Goal: Book appointment/travel/reservation

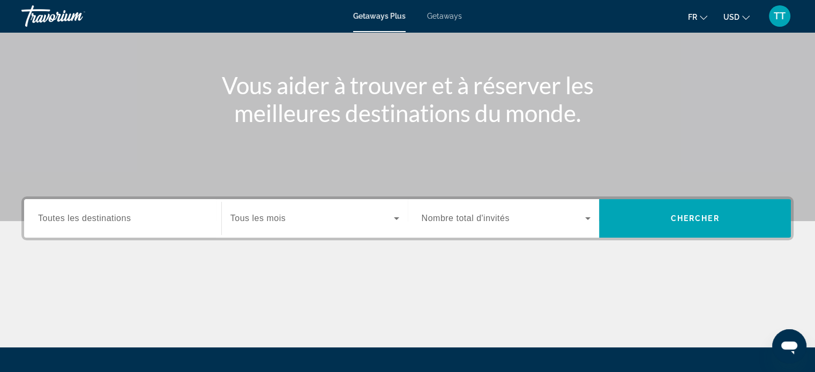
scroll to position [107, 0]
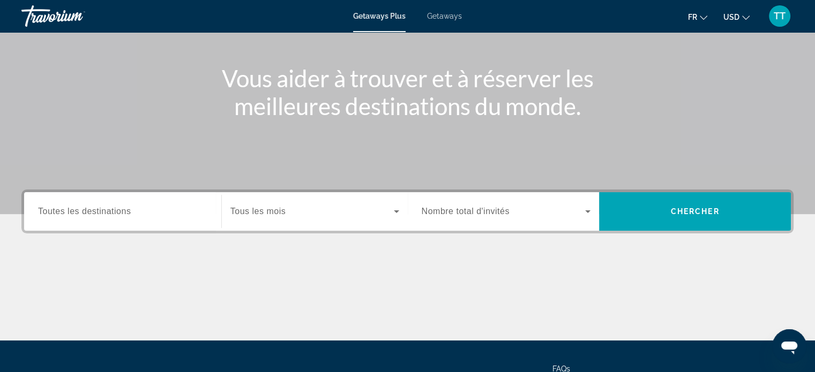
click at [154, 217] on input "Destination Toutes les destinations" at bounding box center [122, 212] width 169 height 13
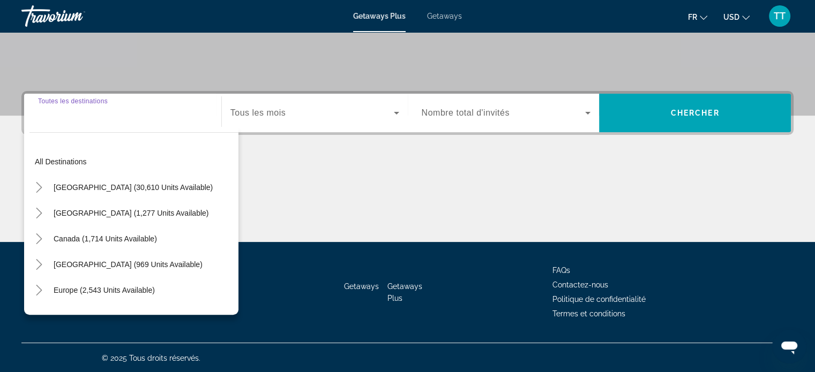
scroll to position [206, 0]
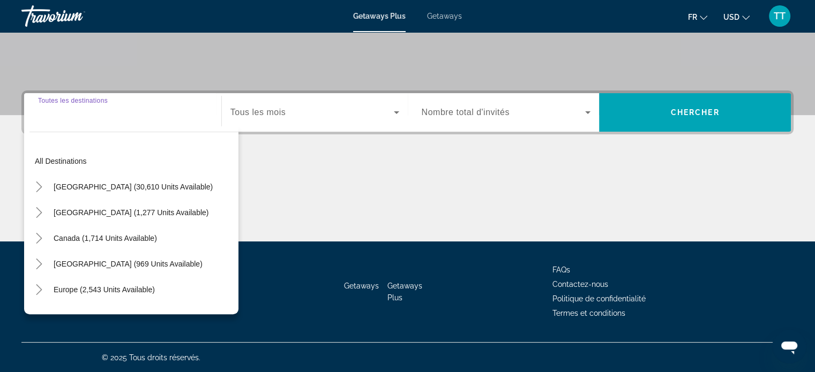
drag, startPoint x: 288, startPoint y: 171, endPoint x: 303, endPoint y: 152, distance: 24.5
click at [289, 171] on div "Main content" at bounding box center [407, 201] width 772 height 80
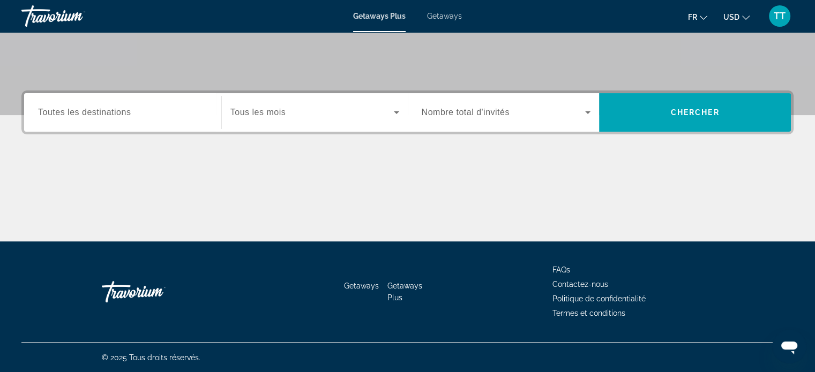
click at [332, 111] on span "Search widget" at bounding box center [311, 112] width 163 height 13
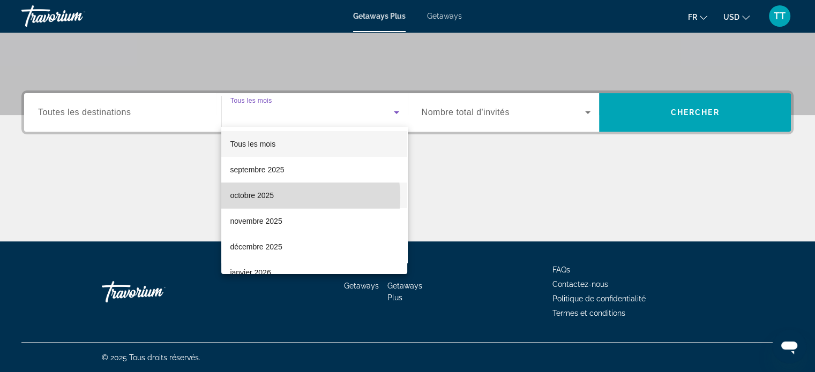
click at [286, 197] on mat-option "octobre 2025" at bounding box center [314, 196] width 186 height 26
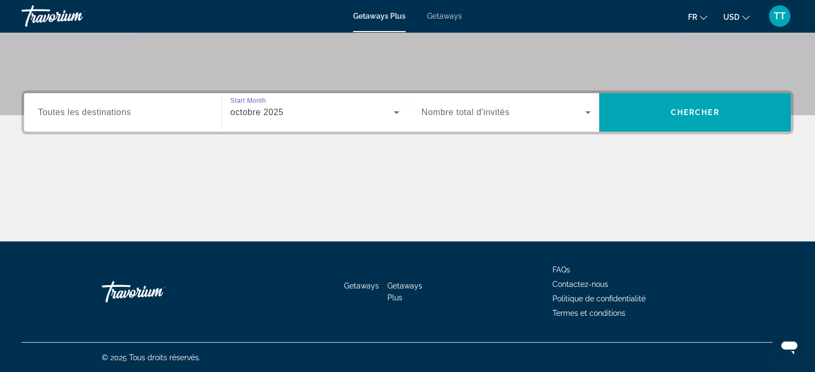
click at [475, 112] on span "Nombre total d'invités" at bounding box center [466, 112] width 88 height 9
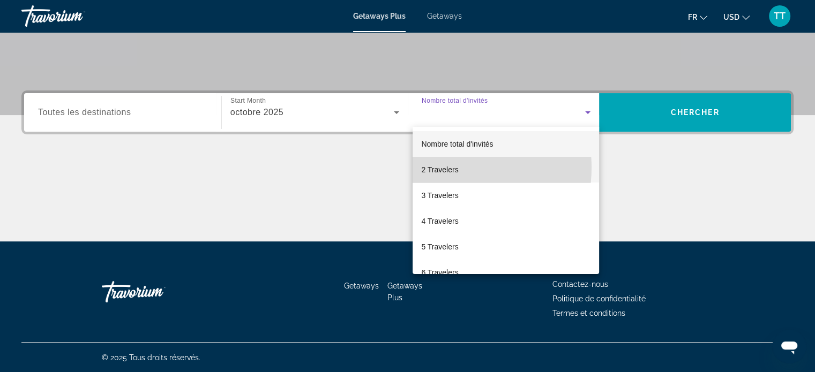
click at [444, 168] on span "2 Travelers" at bounding box center [439, 169] width 37 height 13
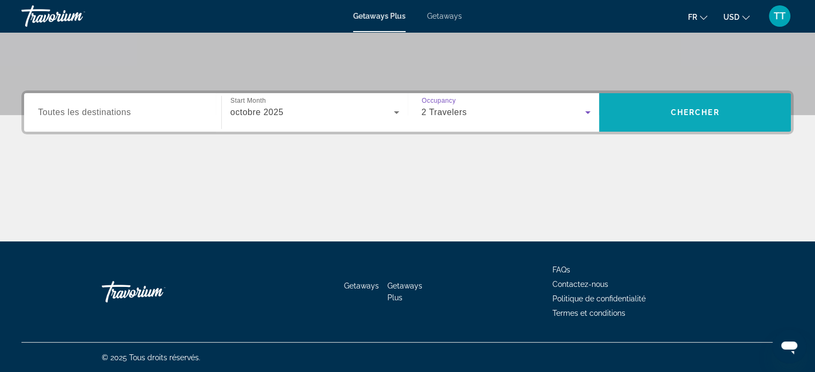
click at [695, 112] on span "Chercher" at bounding box center [695, 112] width 49 height 9
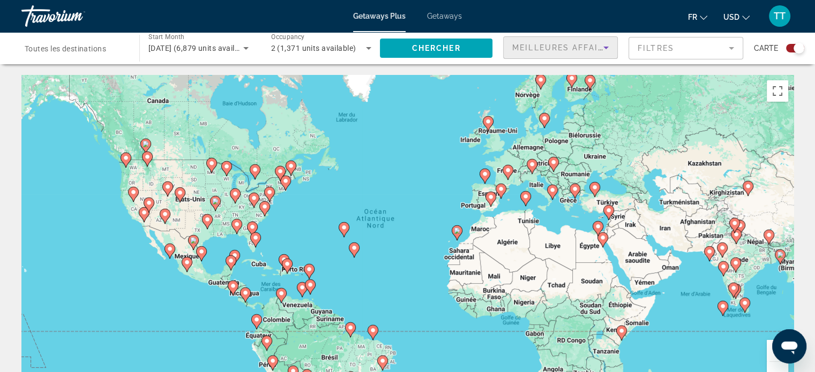
click at [593, 47] on span "Meilleures affaires" at bounding box center [563, 47] width 103 height 9
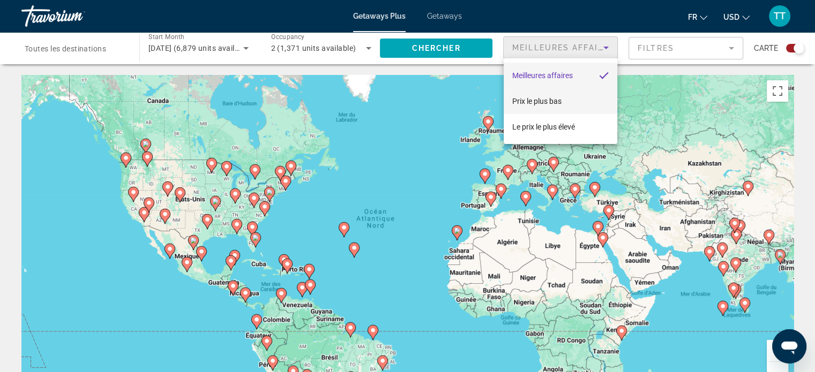
click at [555, 102] on span "Prix ​​le plus bas" at bounding box center [536, 101] width 49 height 9
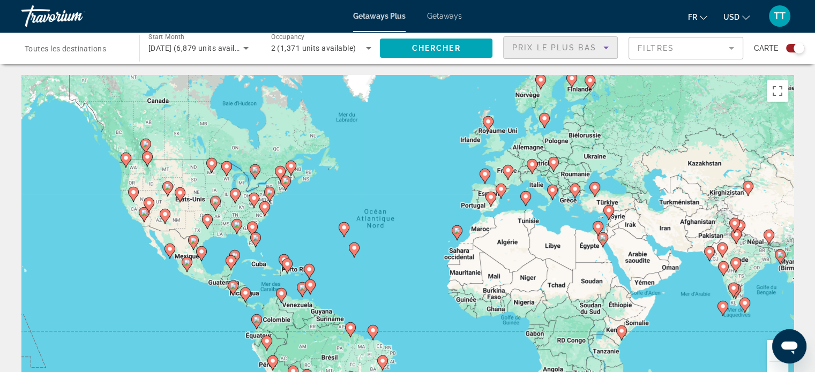
click at [680, 48] on mat-form-field "Filtres" at bounding box center [685, 48] width 115 height 22
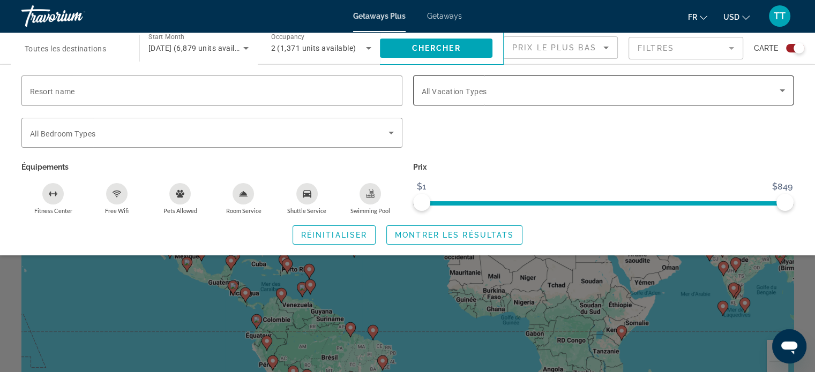
click at [527, 99] on div "Search widget" at bounding box center [604, 91] width 364 height 30
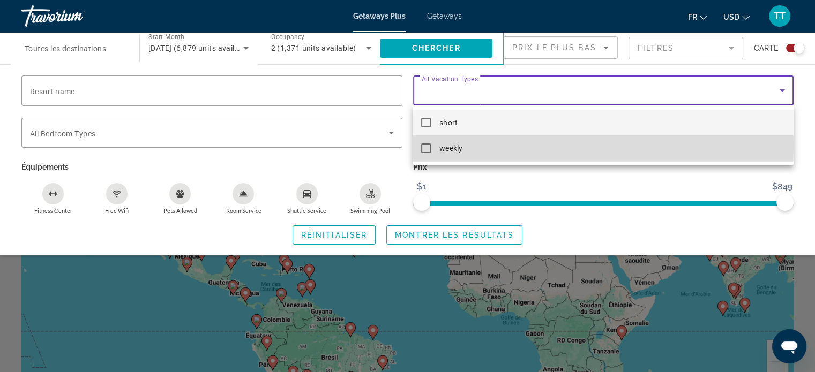
click at [426, 146] on mat-pseudo-checkbox at bounding box center [426, 149] width 10 height 10
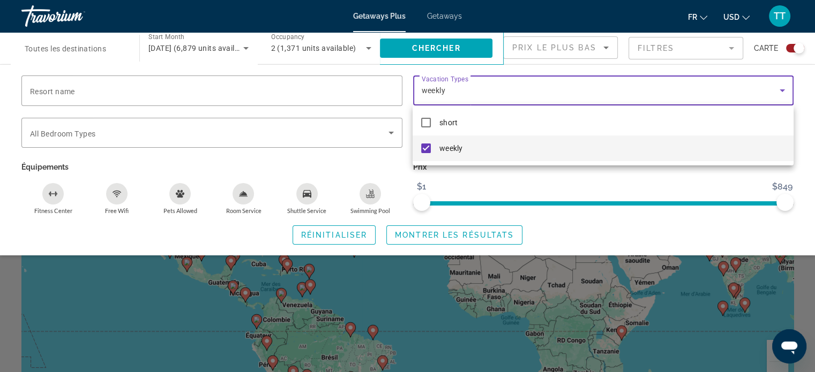
click at [748, 220] on div at bounding box center [407, 186] width 815 height 372
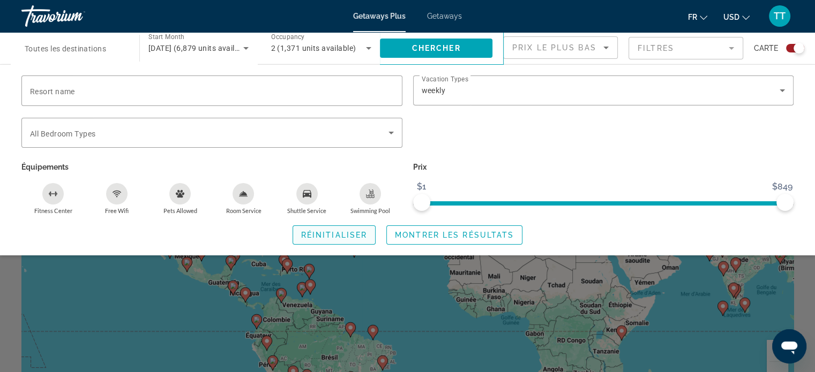
click at [344, 235] on span "Réinitialiser" at bounding box center [334, 235] width 66 height 9
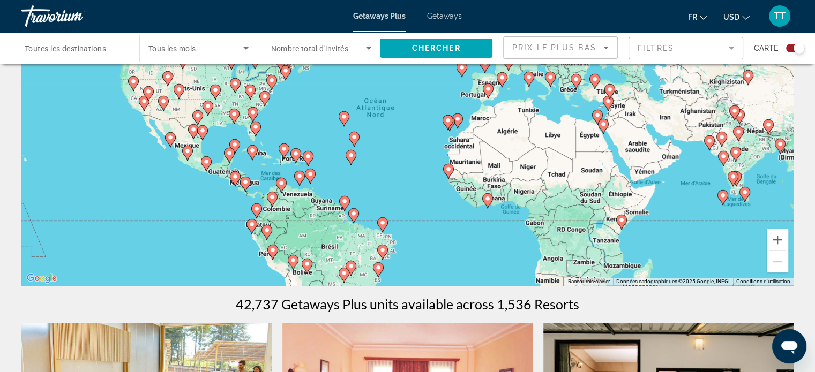
scroll to position [37, 0]
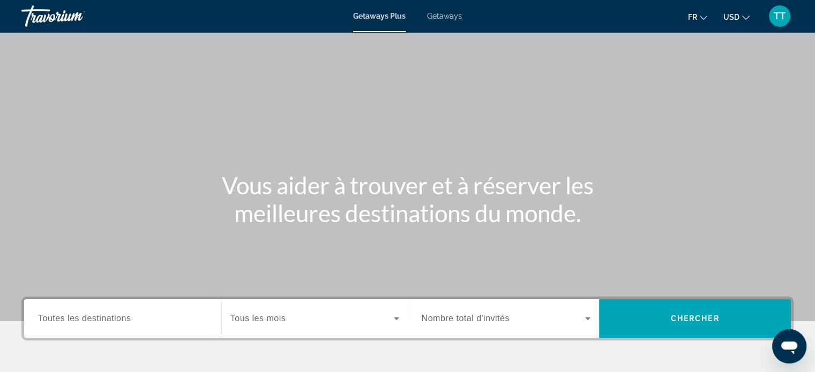
scroll to position [161, 0]
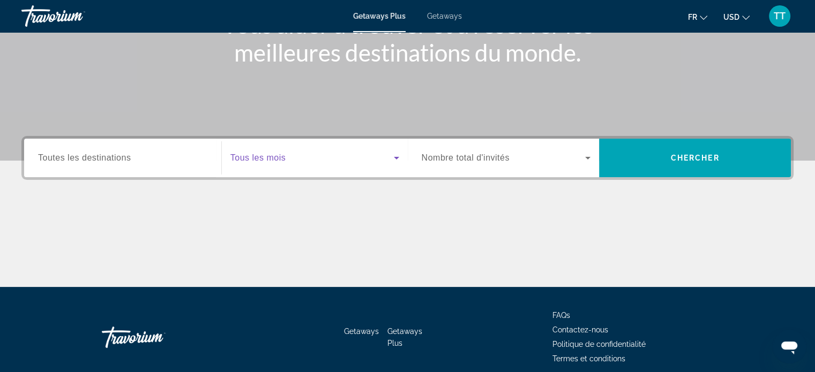
click at [289, 158] on span "Search widget" at bounding box center [311, 158] width 163 height 13
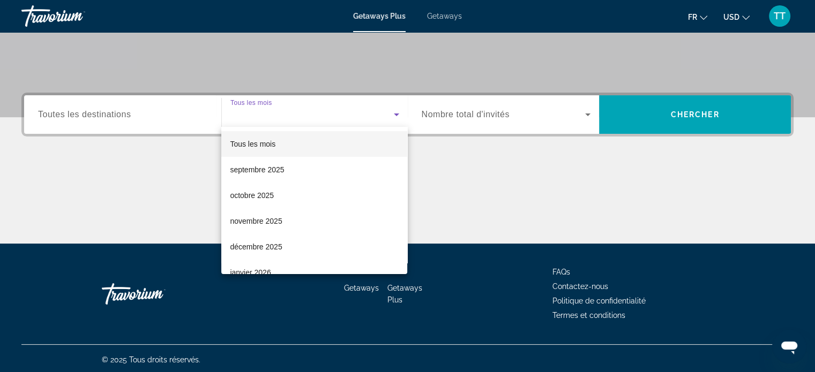
scroll to position [206, 0]
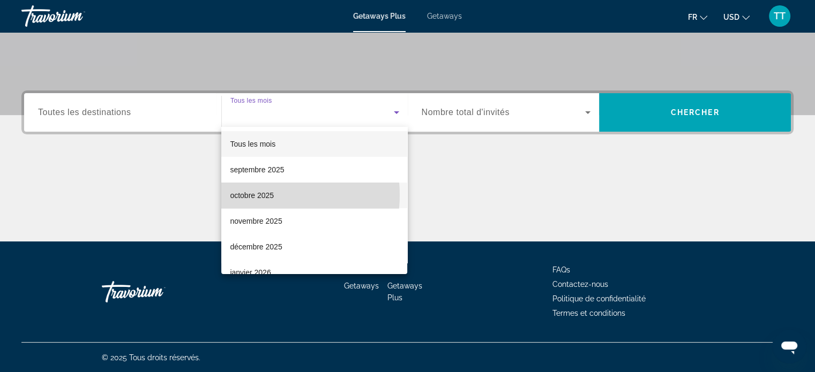
click at [268, 195] on span "octobre 2025" at bounding box center [252, 195] width 44 height 13
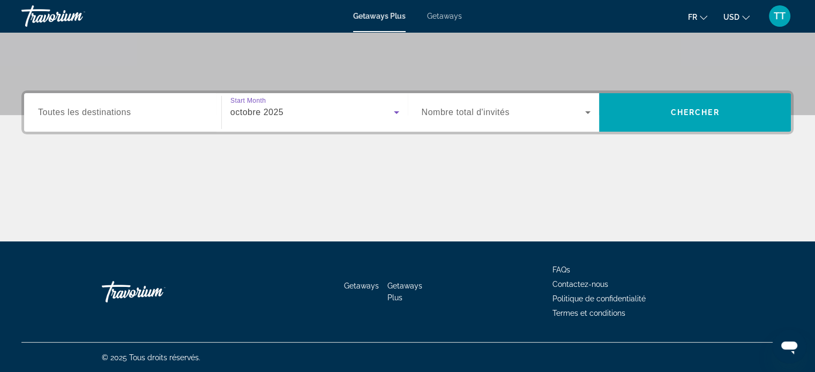
click at [467, 109] on span "Nombre total d'invités" at bounding box center [466, 112] width 88 height 9
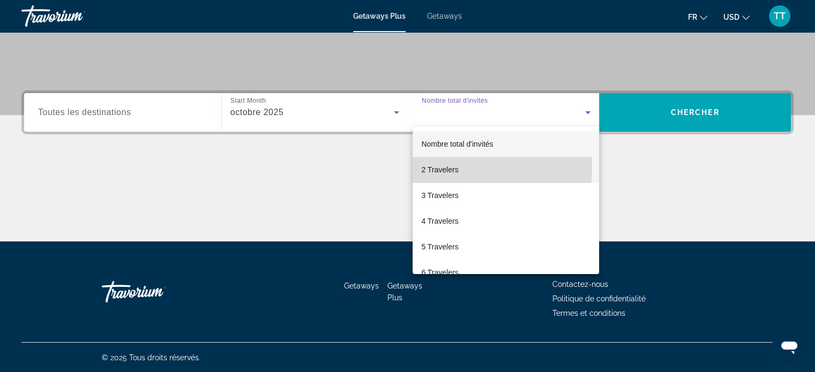
click at [442, 167] on span "2 Travelers" at bounding box center [439, 169] width 37 height 13
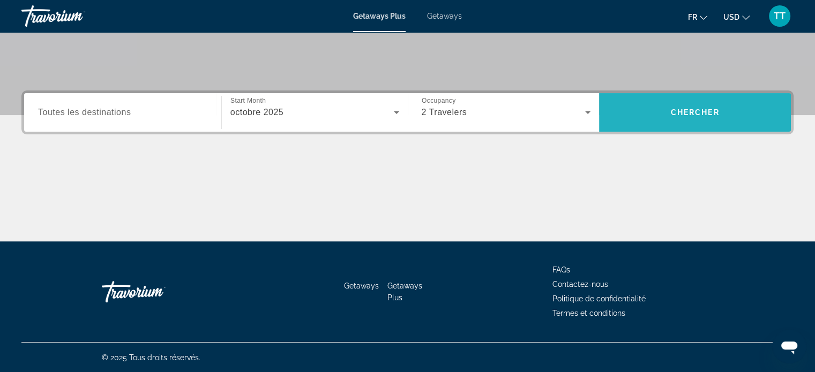
click at [690, 108] on span "Chercher" at bounding box center [695, 112] width 49 height 9
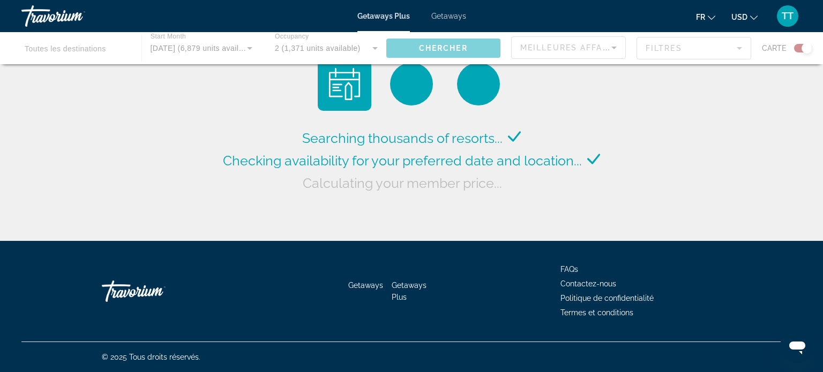
click at [753, 18] on icon "Change currency" at bounding box center [753, 18] width 7 height 4
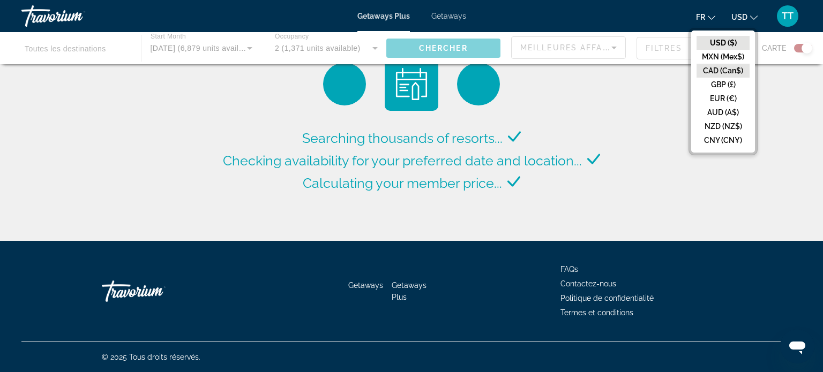
click at [719, 70] on button "CAD (Can$)" at bounding box center [722, 71] width 53 height 14
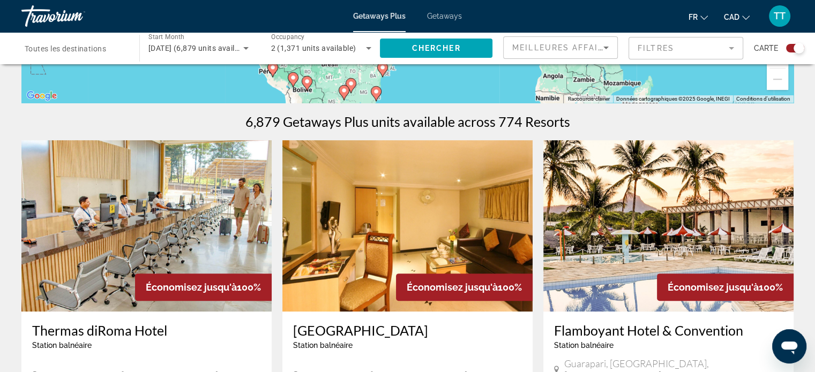
scroll to position [429, 0]
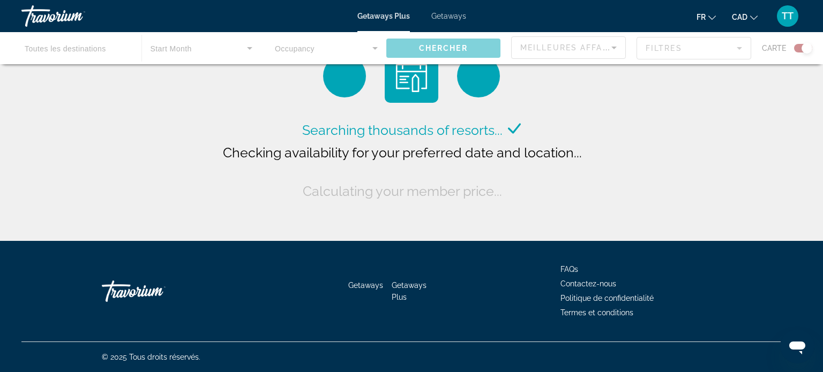
click at [224, 51] on div "Main content" at bounding box center [411, 48] width 823 height 32
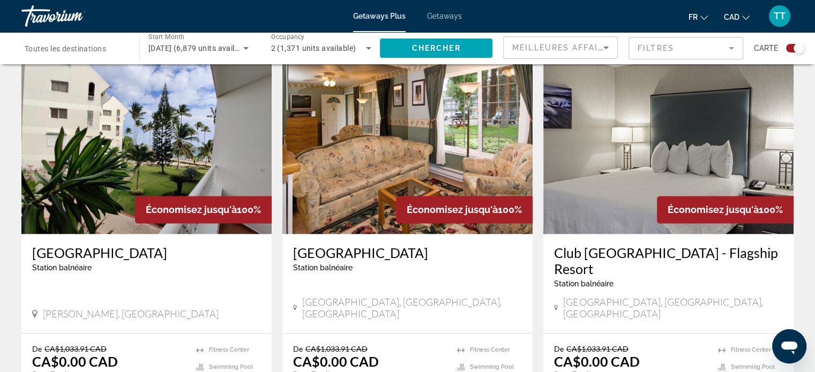
scroll to position [1500, 0]
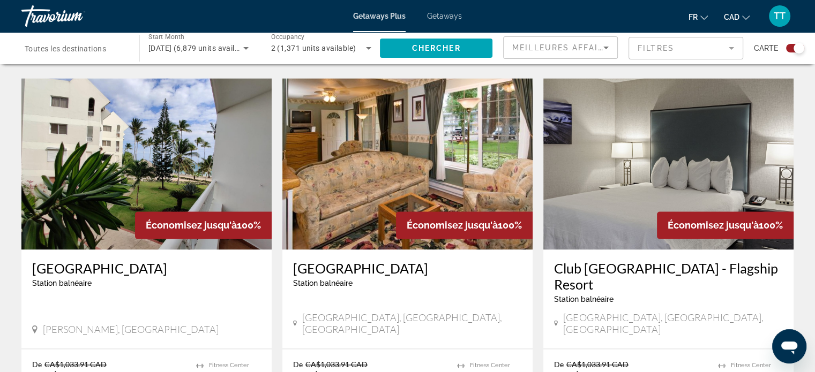
click at [159, 133] on img "Main content" at bounding box center [146, 163] width 250 height 171
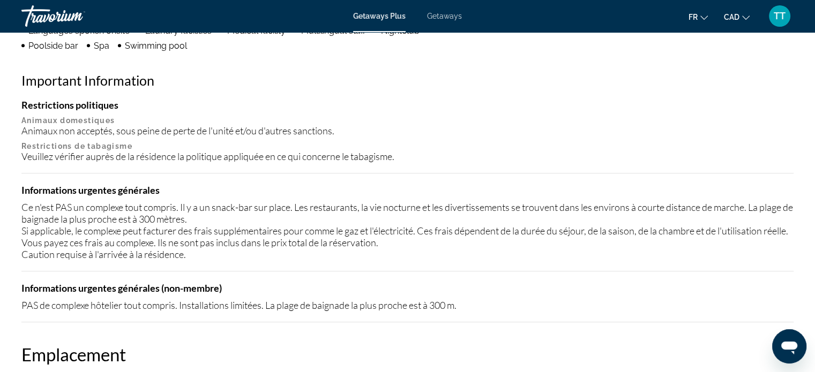
scroll to position [750, 0]
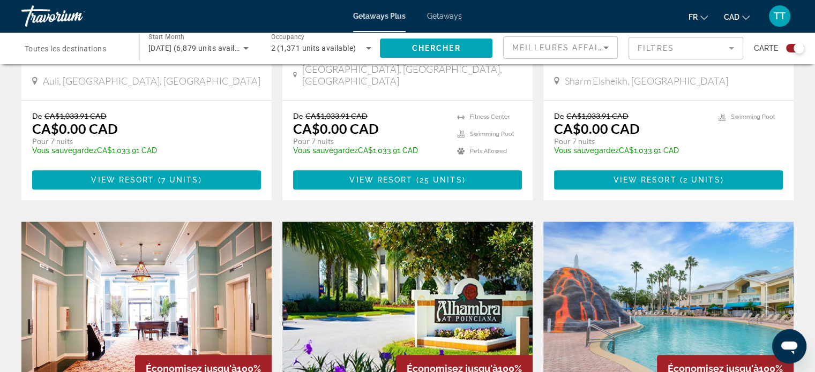
scroll to position [1125, 0]
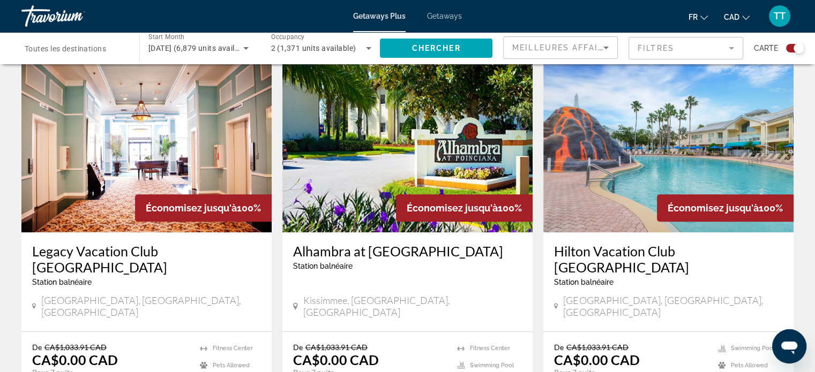
click at [642, 146] on img "Main content" at bounding box center [668, 146] width 250 height 171
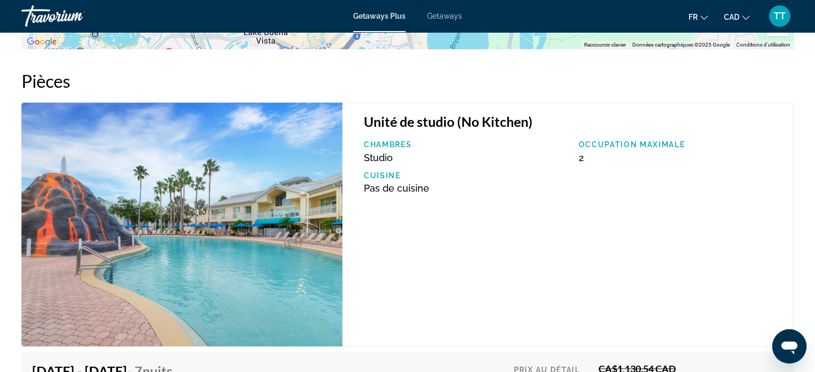
scroll to position [1875, 0]
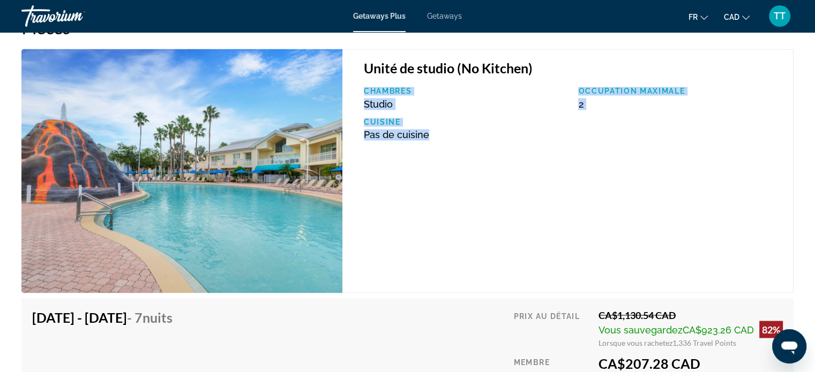
drag, startPoint x: 433, startPoint y: 138, endPoint x: 369, endPoint y: 91, distance: 79.4
click at [365, 87] on div "Chambres Studio Occupation maximale 2 Cuisine Pas de cuisine" at bounding box center [572, 118] width 429 height 62
click at [456, 140] on div "Chambres Studio Occupation maximale 2 Cuisine Pas de cuisine" at bounding box center [572, 118] width 429 height 62
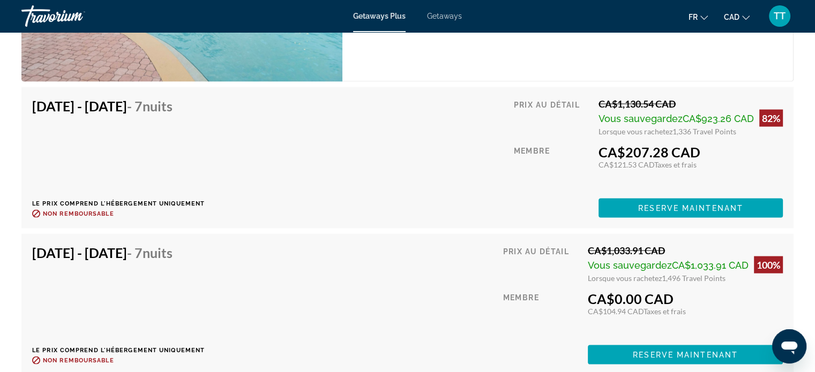
scroll to position [2084, 0]
